Goal: Navigation & Orientation: Find specific page/section

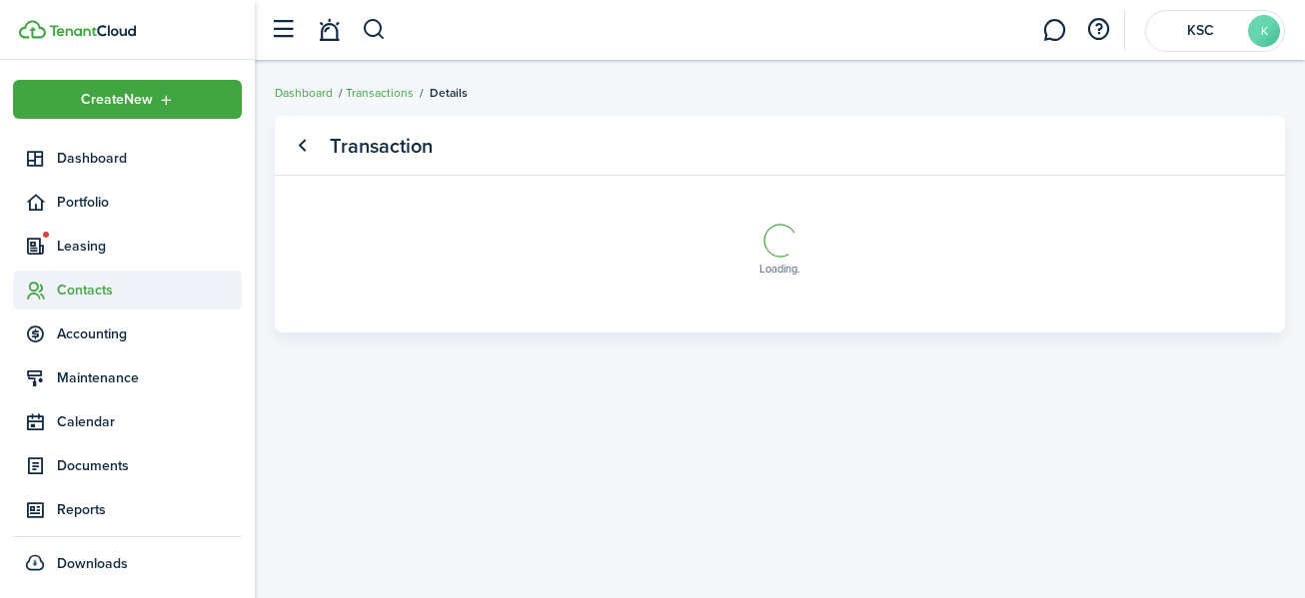
click at [91, 285] on span "Contacts" at bounding box center [149, 290] width 185 height 21
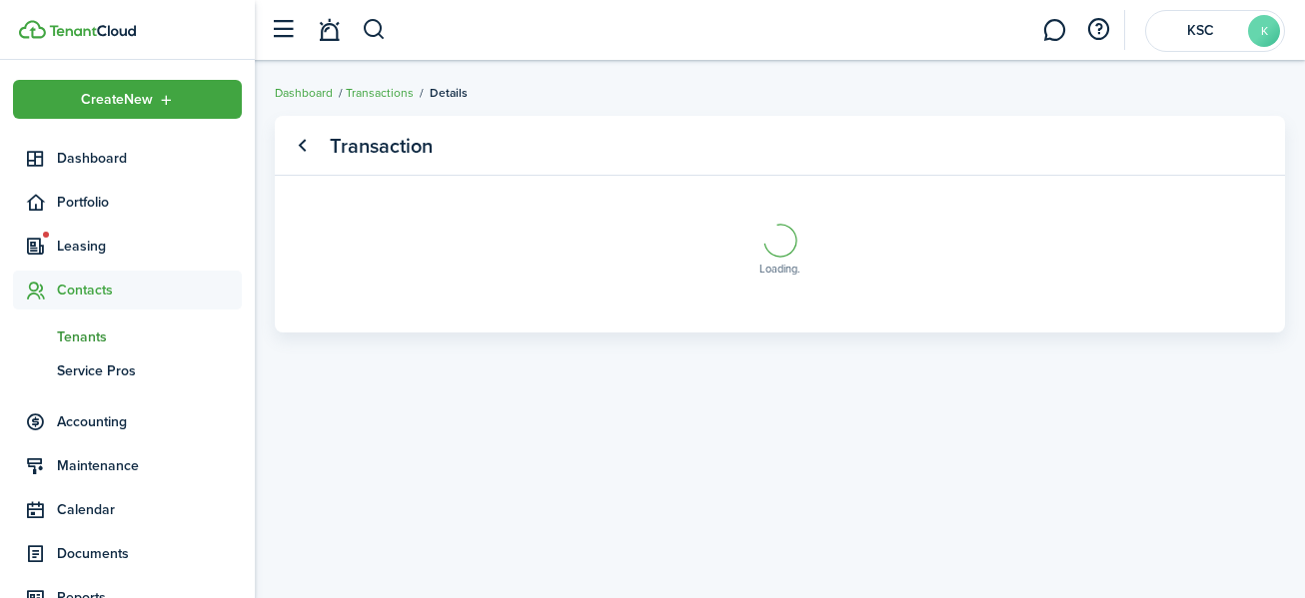
click at [86, 332] on span "Tenants" at bounding box center [149, 337] width 185 height 21
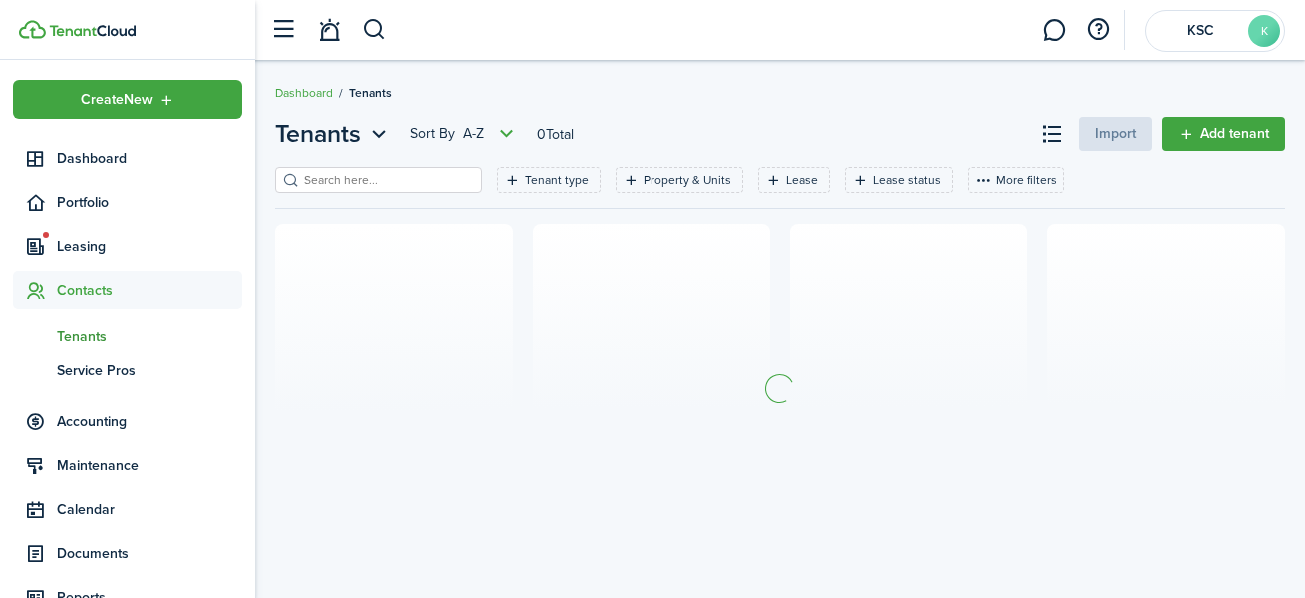
click at [83, 337] on span "Tenants" at bounding box center [149, 337] width 185 height 21
click at [13, 320] on link "tn Tenants" at bounding box center [127, 337] width 229 height 34
click at [74, 335] on span "Tenants" at bounding box center [149, 337] width 185 height 21
click at [83, 412] on span "Accounting" at bounding box center [149, 422] width 185 height 21
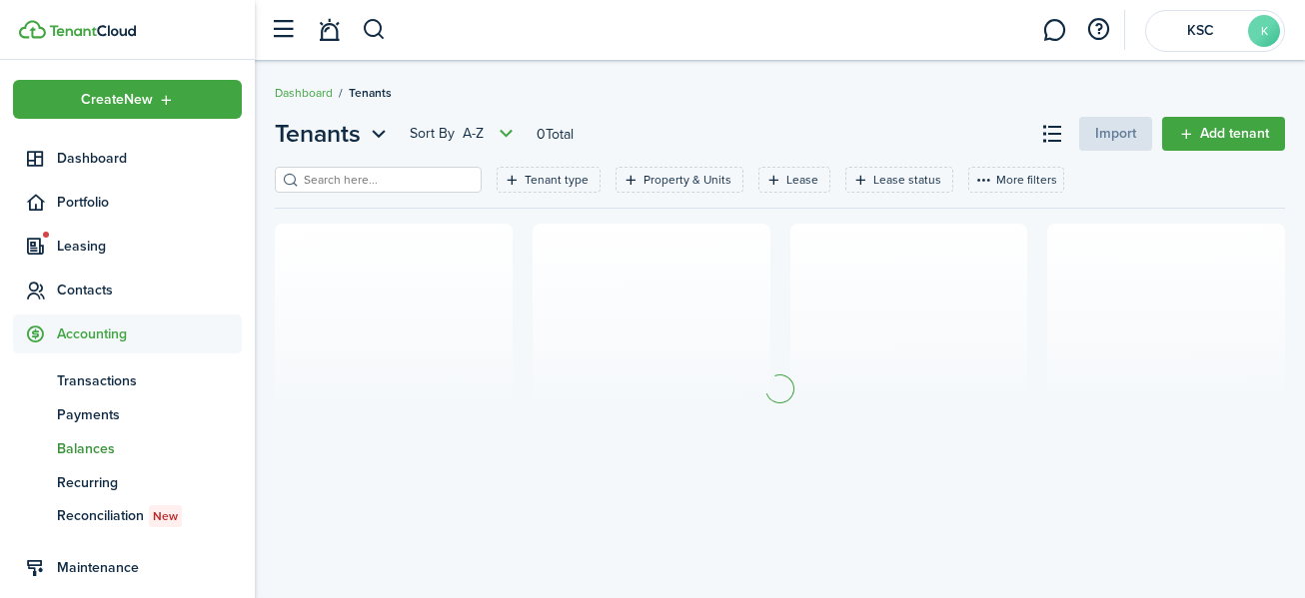
click at [91, 443] on span "Balances" at bounding box center [149, 449] width 185 height 21
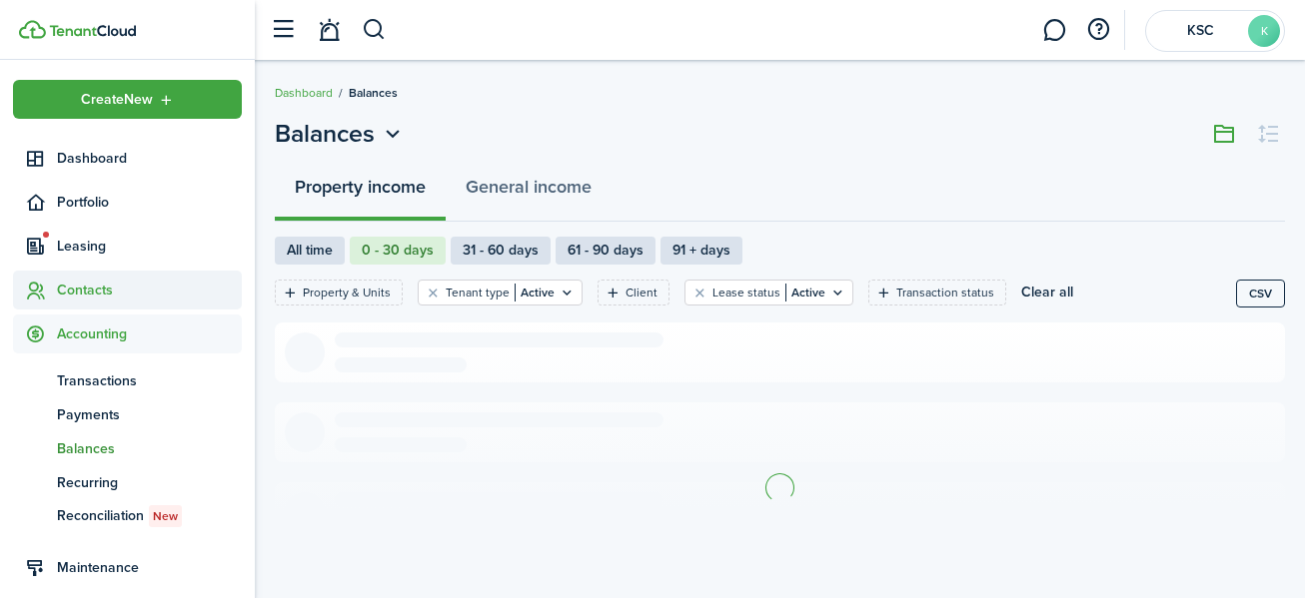
click at [93, 282] on span "Contacts" at bounding box center [149, 290] width 185 height 21
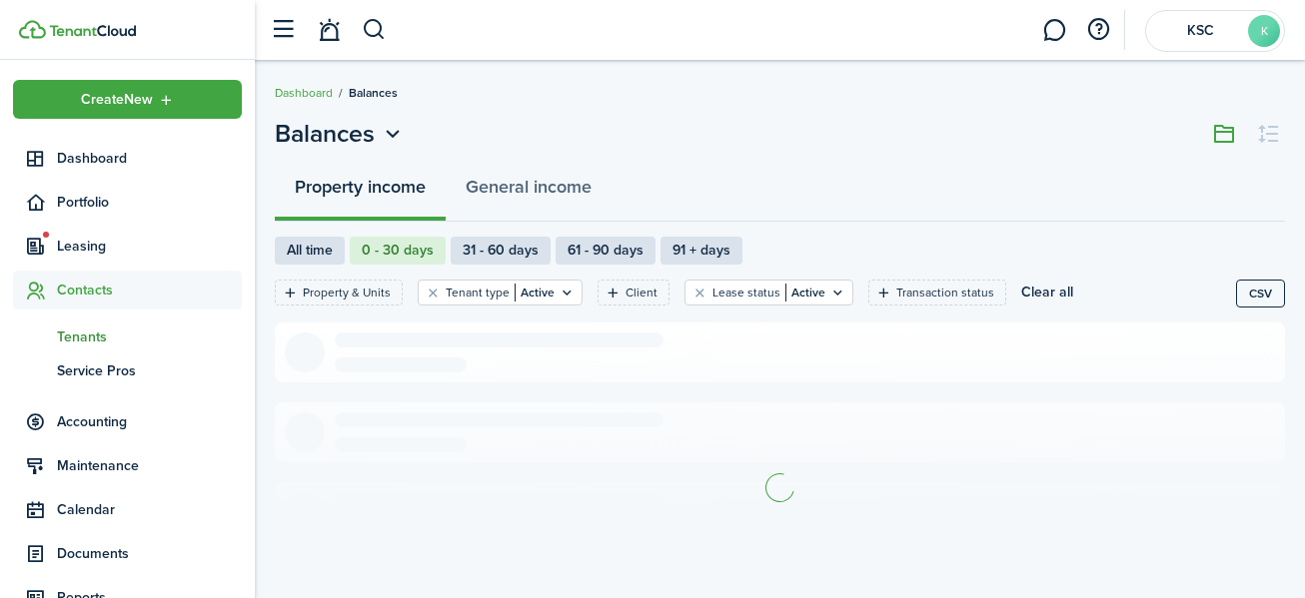
click at [88, 336] on span "Tenants" at bounding box center [149, 337] width 185 height 21
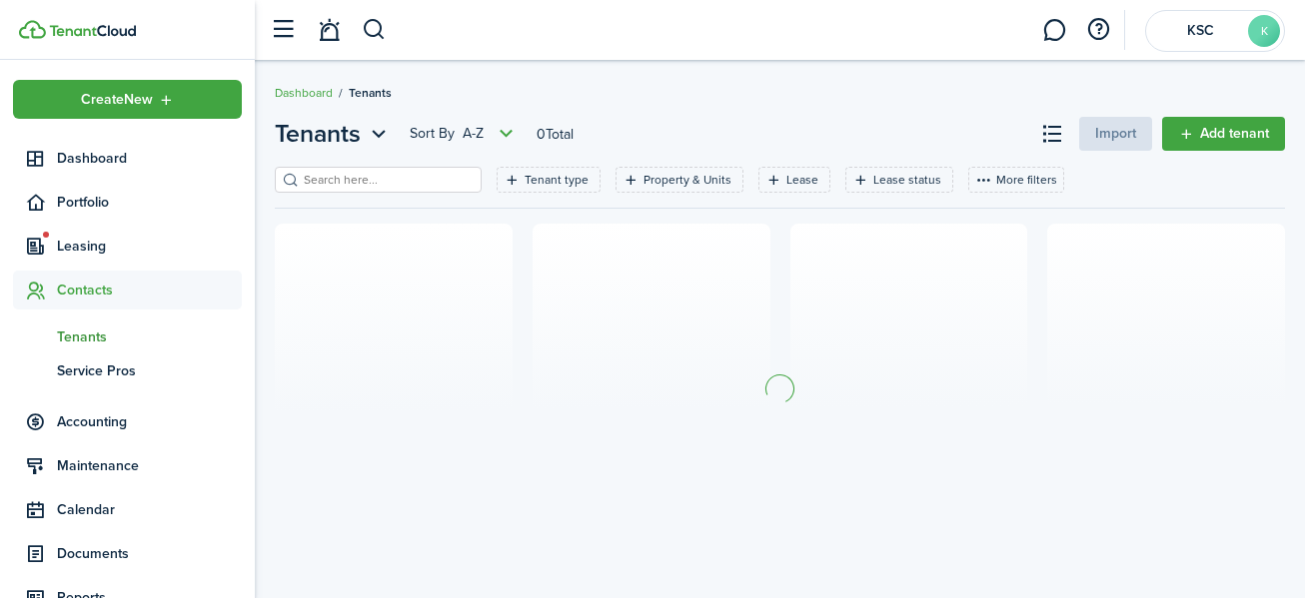
click at [71, 333] on span "Tenants" at bounding box center [149, 337] width 185 height 21
click at [86, 333] on span "Tenants" at bounding box center [149, 337] width 185 height 21
click at [88, 333] on span "Tenants" at bounding box center [149, 337] width 185 height 21
